Goal: Transaction & Acquisition: Purchase product/service

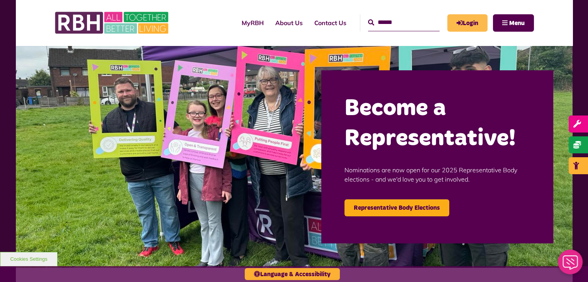
click at [461, 14] on link "Login" at bounding box center [467, 22] width 40 height 17
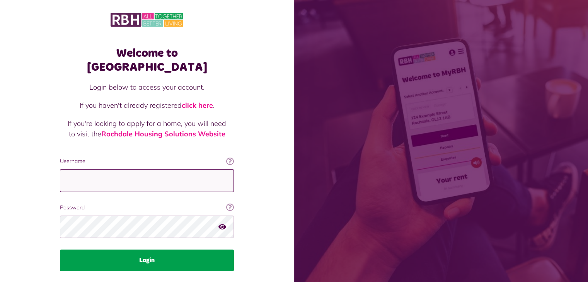
type input "**********"
click at [182, 250] on button "Login" at bounding box center [147, 261] width 174 height 22
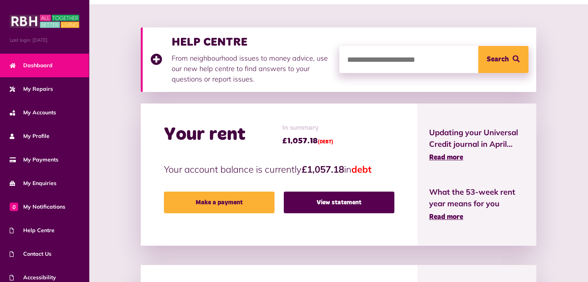
scroll to position [94, 0]
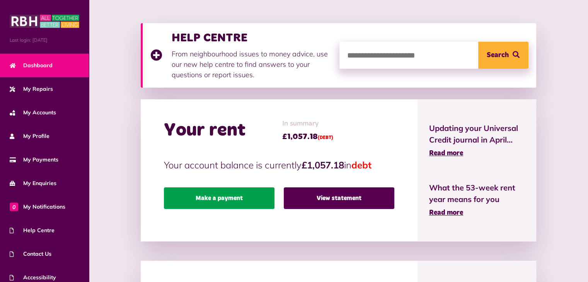
click at [214, 198] on link "Make a payment" at bounding box center [219, 199] width 111 height 22
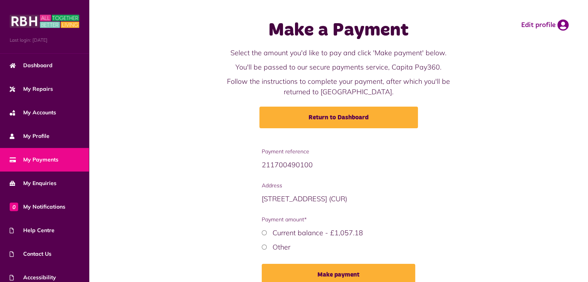
click at [284, 246] on label "Other" at bounding box center [282, 247] width 18 height 9
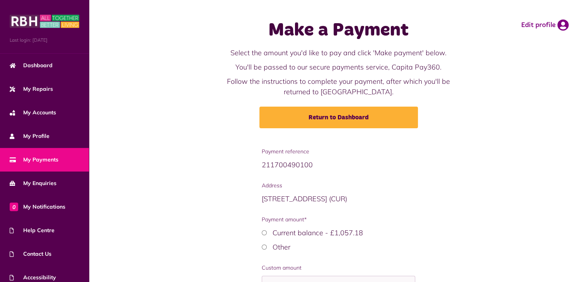
scroll to position [60, 0]
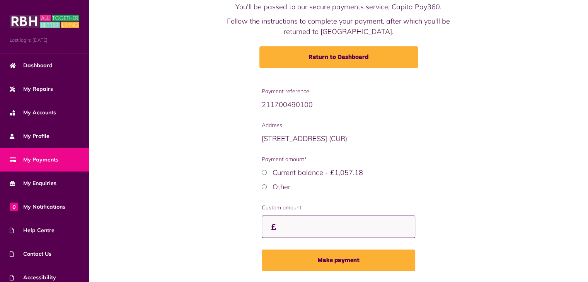
click at [316, 235] on input "Custom amount" at bounding box center [339, 227] width 154 height 23
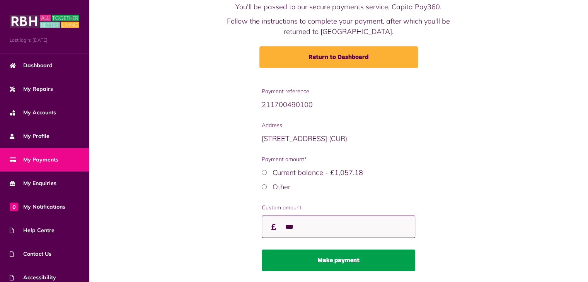
type input "***"
click at [327, 256] on button "Make payment" at bounding box center [339, 261] width 154 height 22
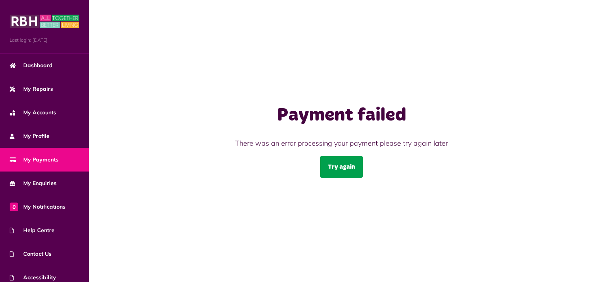
click at [336, 169] on link "Try again" at bounding box center [341, 167] width 43 height 22
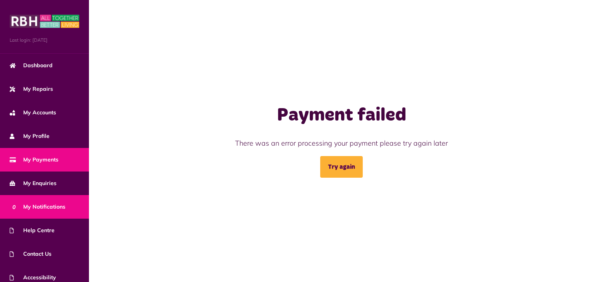
scroll to position [31, 0]
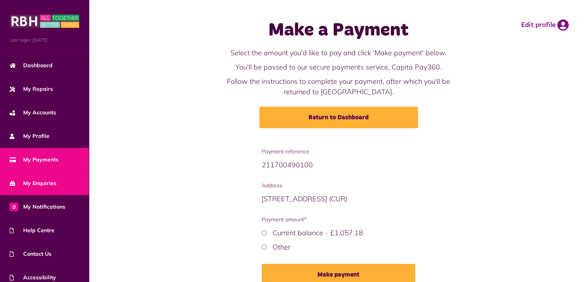
scroll to position [31, 0]
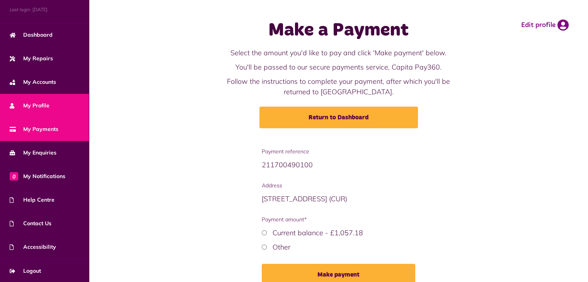
click at [50, 99] on link "My Profile" at bounding box center [44, 106] width 89 height 24
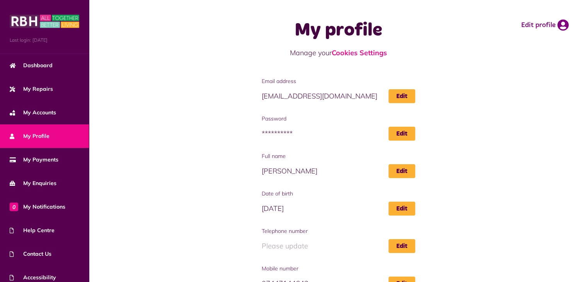
scroll to position [87, 0]
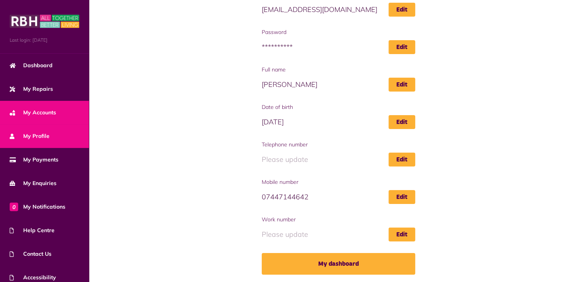
click at [56, 111] on link "My Accounts" at bounding box center [44, 113] width 89 height 24
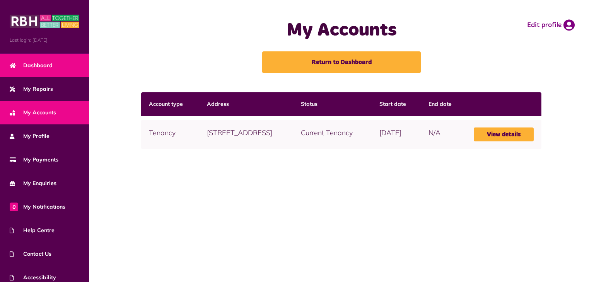
drag, startPoint x: 0, startPoint y: 0, endPoint x: 56, endPoint y: 66, distance: 86.4
click at [56, 66] on link "Dashboard" at bounding box center [44, 66] width 89 height 24
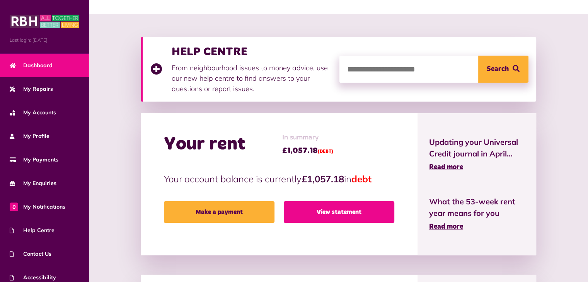
scroll to position [80, 0]
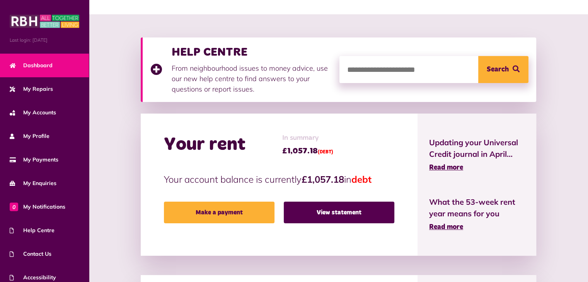
click at [401, 71] on input "search" at bounding box center [433, 69] width 189 height 27
type input "**********"
click at [478, 56] on button "Search" at bounding box center [503, 69] width 50 height 27
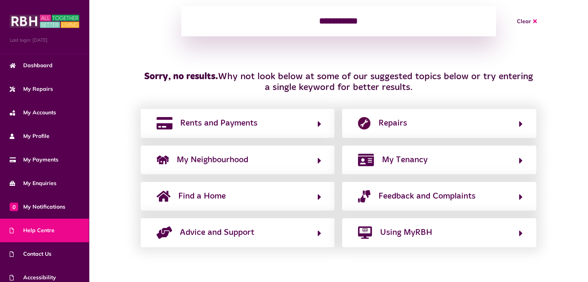
scroll to position [120, 0]
click at [273, 130] on div "Rents and Payments" at bounding box center [238, 123] width 194 height 29
click at [243, 123] on span "Rents and Payments" at bounding box center [218, 123] width 77 height 12
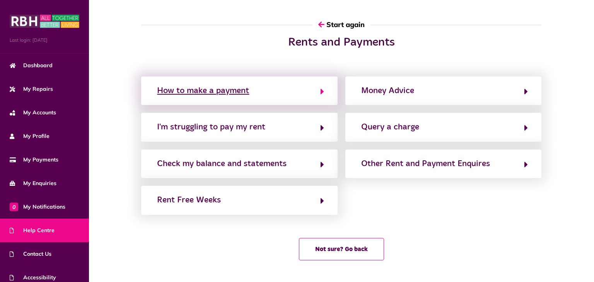
click at [215, 90] on div "How to make a payment" at bounding box center [203, 91] width 92 height 12
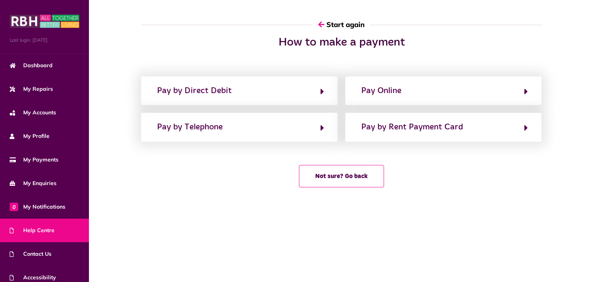
click at [215, 90] on div "Pay by Direct Debit" at bounding box center [194, 91] width 75 height 12
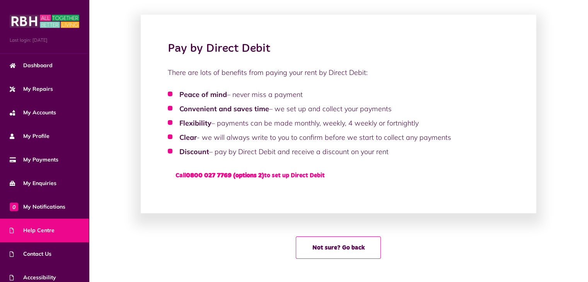
scroll to position [36, 0]
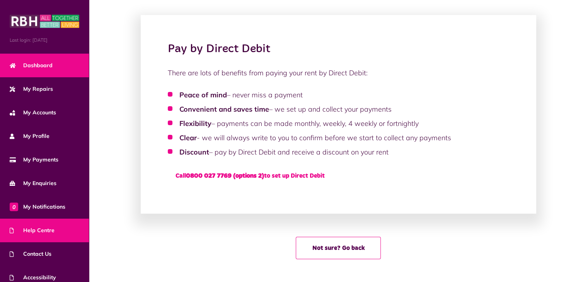
click at [60, 55] on link "Dashboard" at bounding box center [44, 66] width 89 height 24
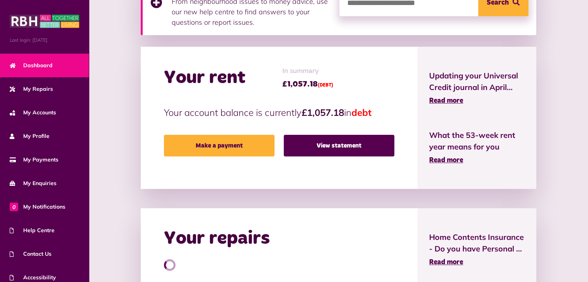
scroll to position [148, 0]
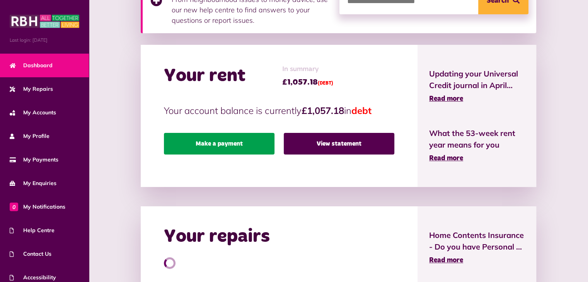
click at [263, 152] on link "Make a payment" at bounding box center [219, 144] width 111 height 22
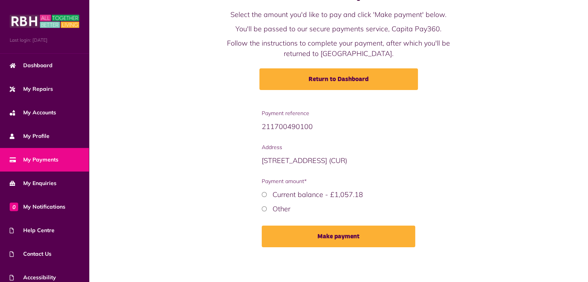
scroll to position [38, 0]
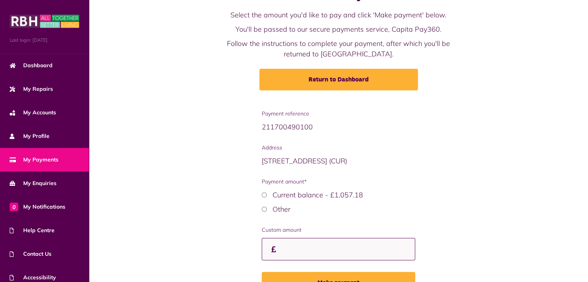
click at [342, 254] on input "Custom amount" at bounding box center [339, 249] width 154 height 23
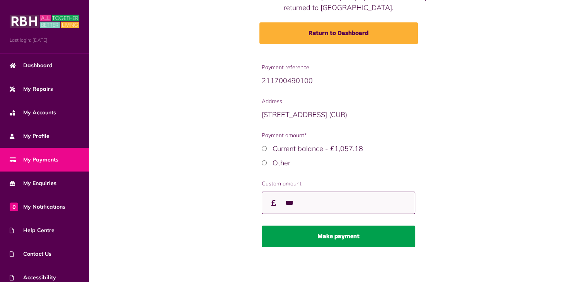
type input "***"
click at [339, 239] on button "Make payment" at bounding box center [339, 237] width 154 height 22
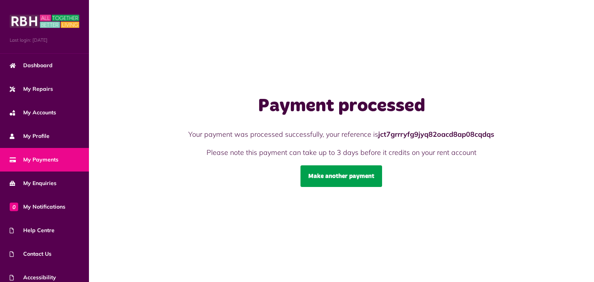
click at [345, 181] on link "Make another payment" at bounding box center [341, 176] width 82 height 22
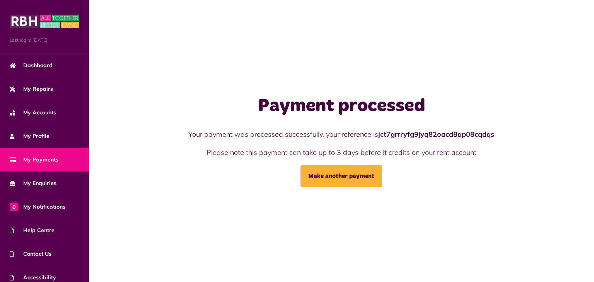
scroll to position [31, 0]
